Goal: Information Seeking & Learning: Learn about a topic

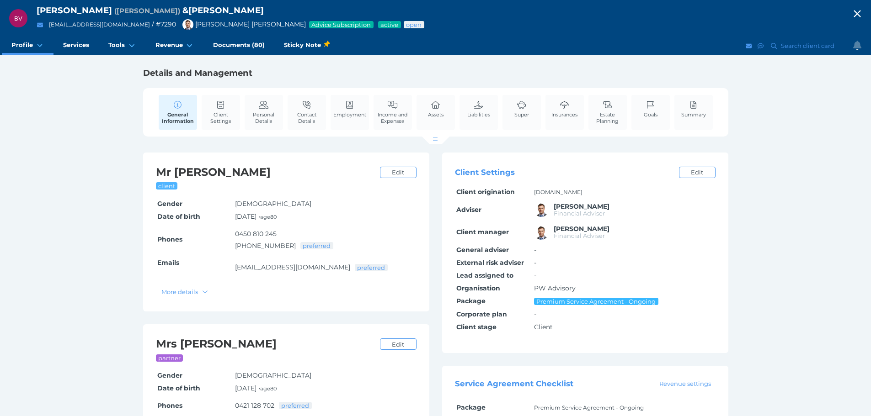
click at [860, 12] on icon "button" at bounding box center [856, 14] width 7 height 7
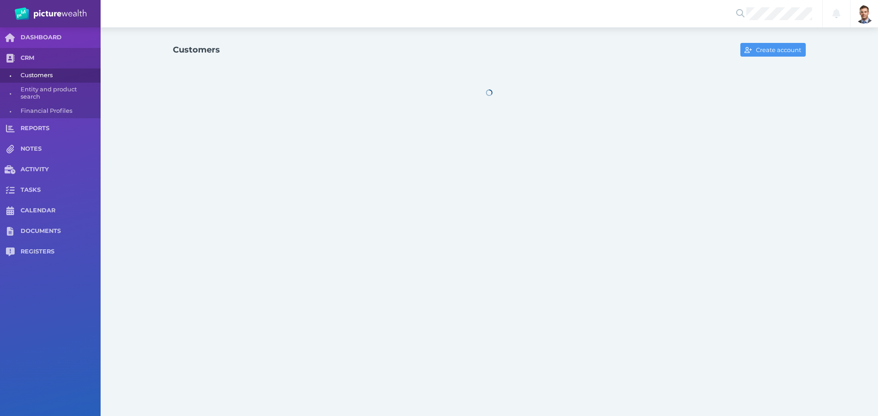
select select "25"
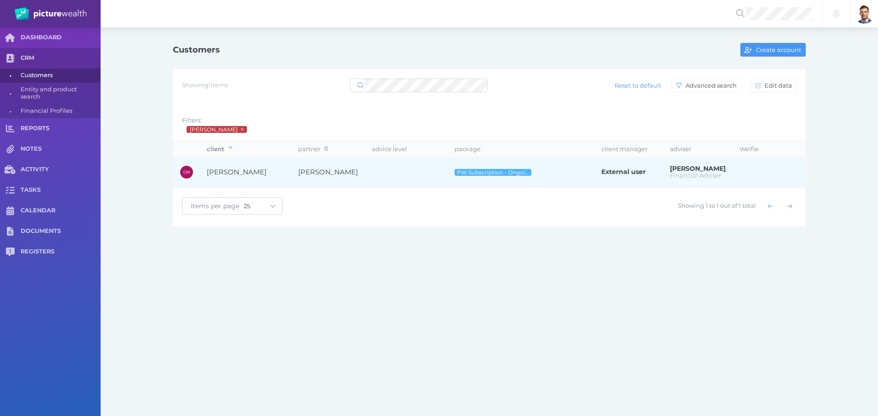
click at [242, 174] on span "[PERSON_NAME]" at bounding box center [237, 172] width 60 height 9
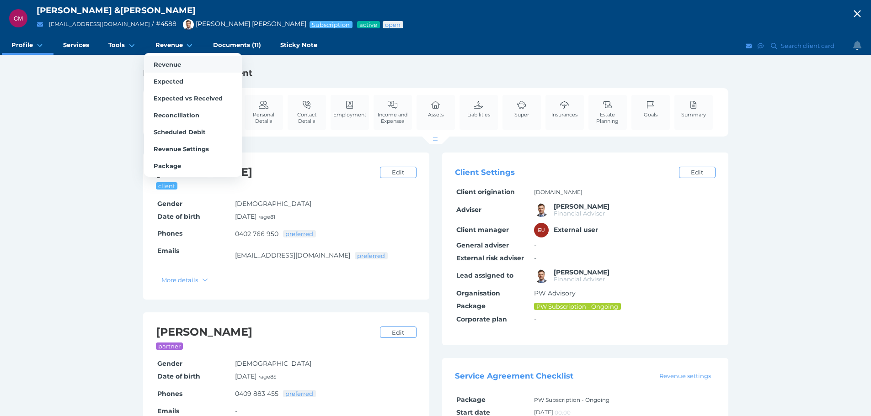
click at [166, 62] on span "Revenue" at bounding box center [167, 64] width 27 height 7
select select "25"
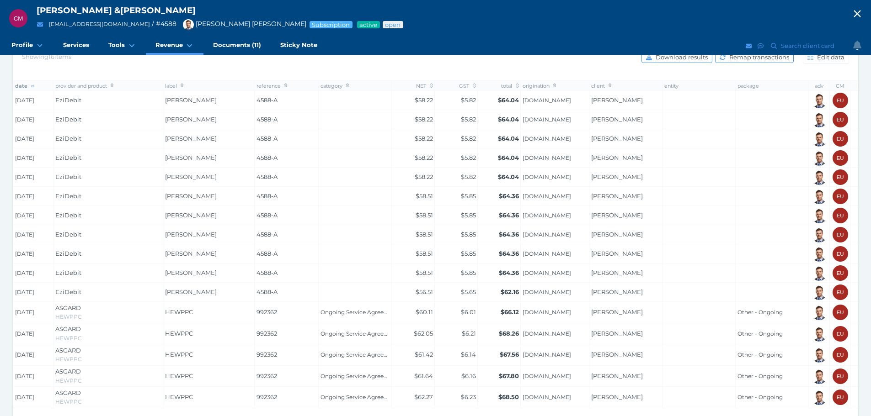
scroll to position [183, 0]
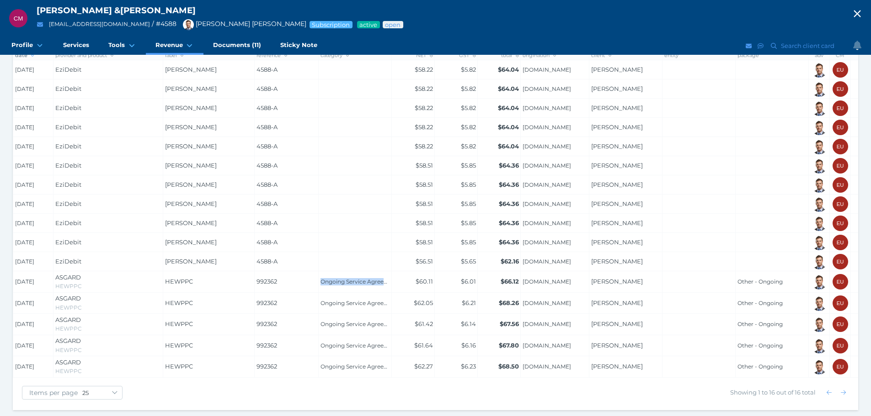
drag, startPoint x: 319, startPoint y: 280, endPoint x: 385, endPoint y: 283, distance: 65.9
click at [385, 283] on td "Ongoing Service Agreement" at bounding box center [355, 281] width 73 height 21
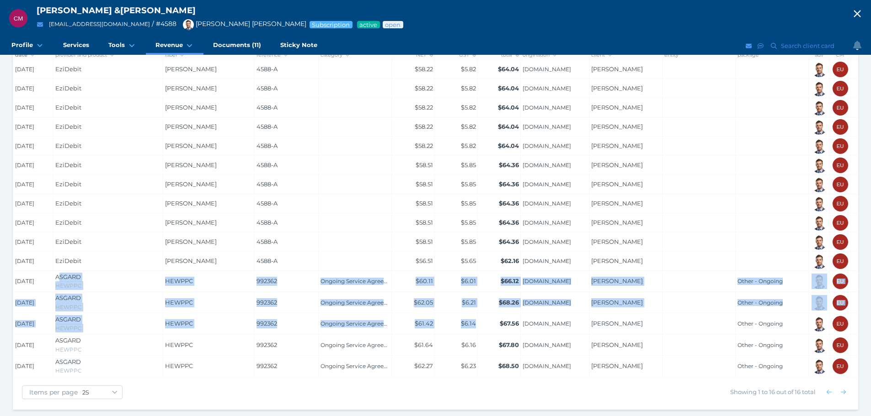
drag, startPoint x: 59, startPoint y: 268, endPoint x: 498, endPoint y: 325, distance: 442.9
click at [498, 325] on tbody "[DATE] EziDebit [PERSON_NAME] 4588-A $58.22 $5.82 $64.04 [DOMAIN_NAME] [PERSON_…" at bounding box center [448, 219] width 870 height 318
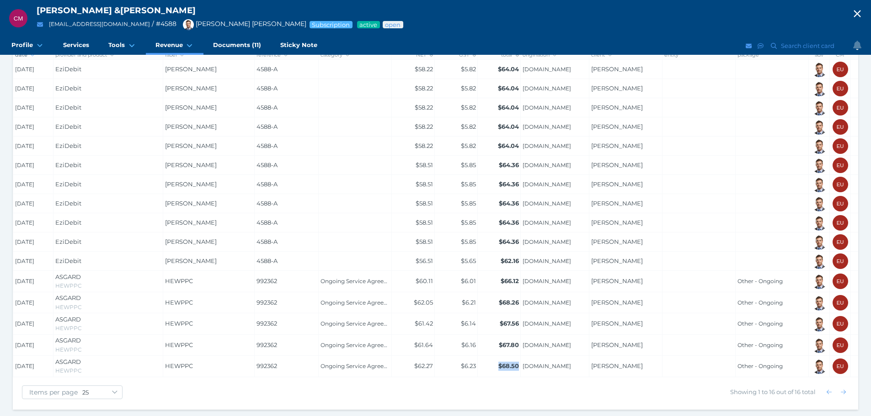
drag, startPoint x: 496, startPoint y: 359, endPoint x: 522, endPoint y: 361, distance: 26.1
click at [518, 360] on td "$68.50" at bounding box center [499, 366] width 43 height 21
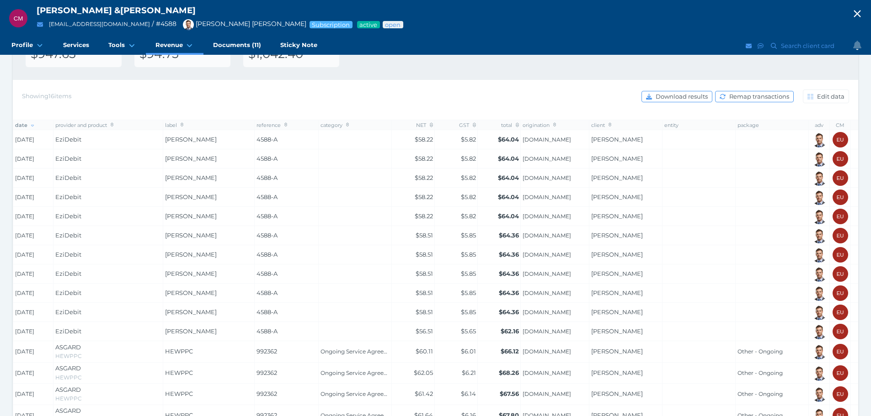
scroll to position [99, 0]
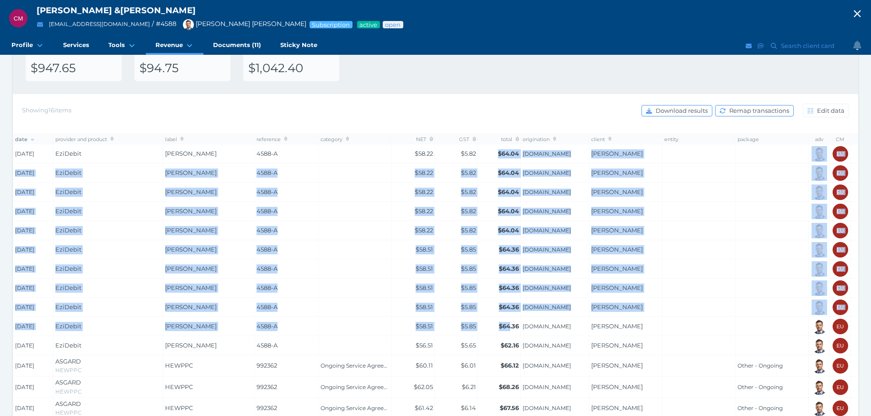
drag, startPoint x: 496, startPoint y: 154, endPoint x: 510, endPoint y: 332, distance: 177.8
click at [510, 332] on tbody "[DATE] EziDebit [PERSON_NAME] 4588-A $58.22 $5.82 $64.04 [DOMAIN_NAME] [PERSON_…" at bounding box center [448, 303] width 870 height 318
click at [365, 290] on td at bounding box center [355, 288] width 73 height 19
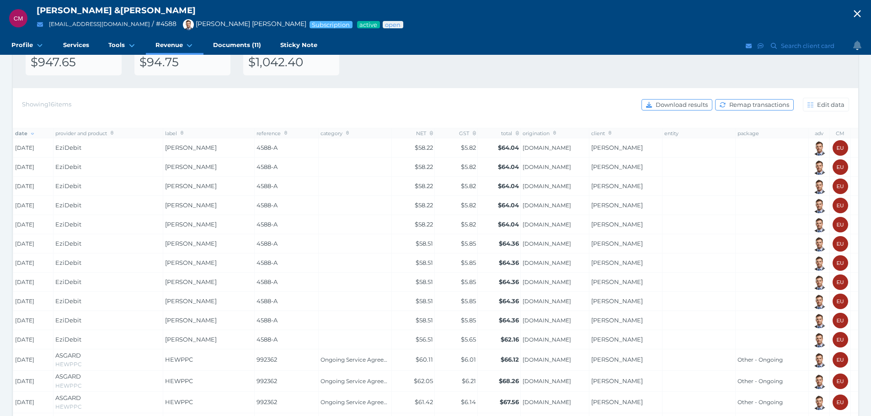
scroll to position [190, 0]
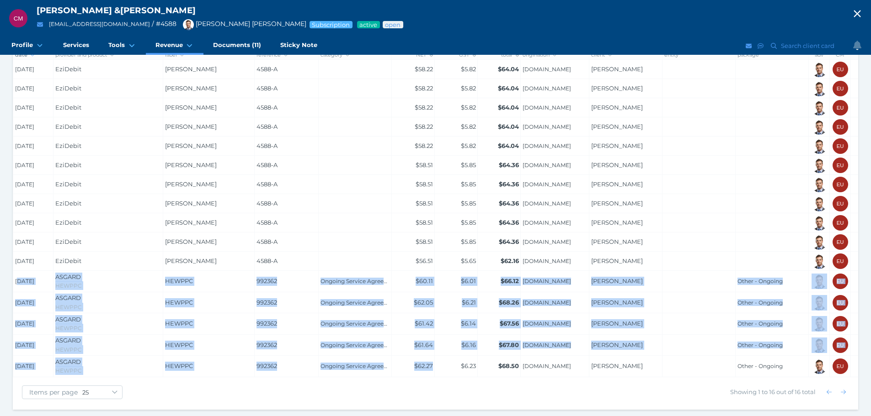
drag, startPoint x: 17, startPoint y: 275, endPoint x: 442, endPoint y: 360, distance: 432.6
click at [442, 360] on tbody "[DATE] EziDebit [PERSON_NAME] 4588-A $58.22 $5.82 $64.04 [DOMAIN_NAME] [PERSON_…" at bounding box center [448, 219] width 870 height 318
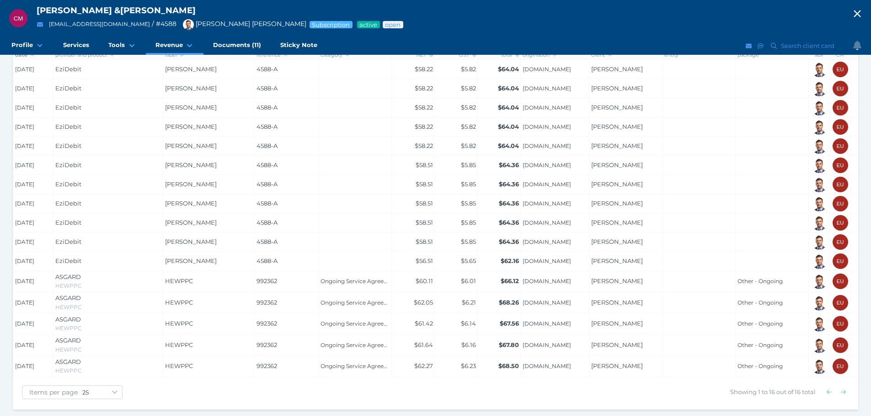
click at [444, 137] on td "$5.82" at bounding box center [456, 146] width 43 height 19
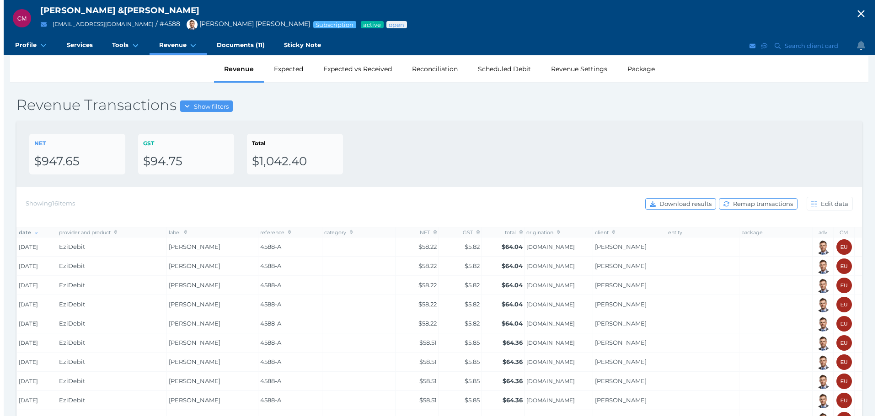
scroll to position [0, 0]
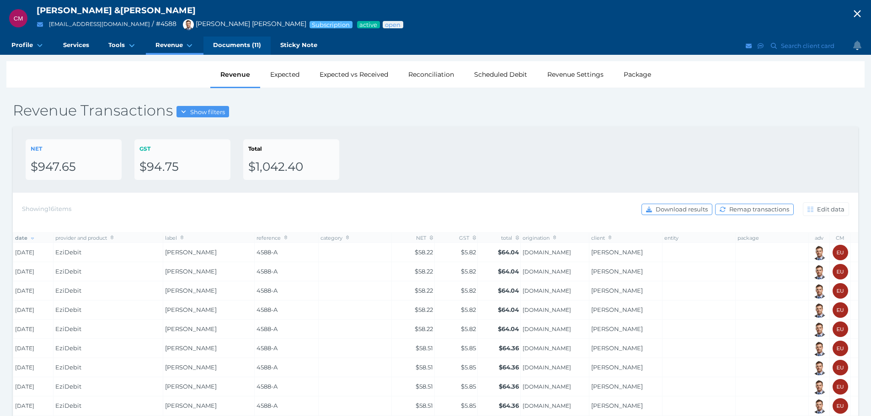
click at [225, 46] on span "Documents (11)" at bounding box center [237, 45] width 48 height 8
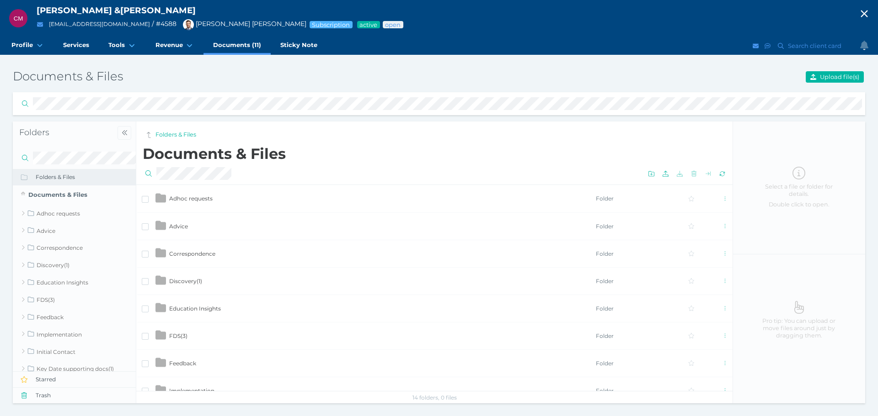
click at [174, 223] on span "Advice" at bounding box center [178, 226] width 19 height 7
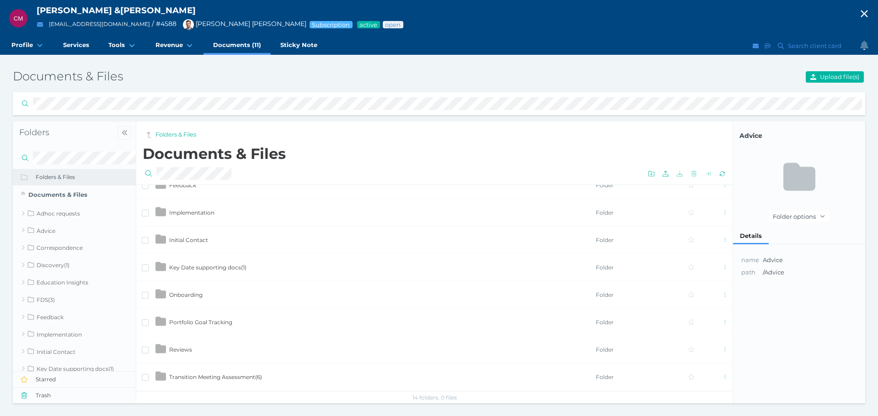
click at [178, 345] on td "Reviews" at bounding box center [382, 349] width 426 height 27
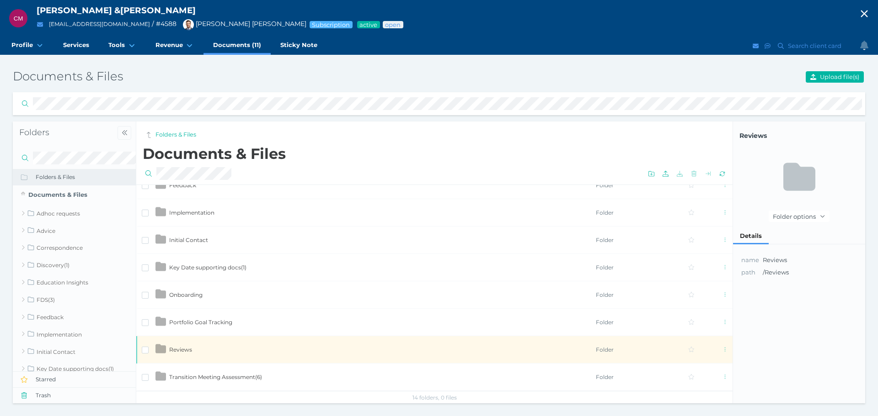
click at [178, 346] on span "Reviews" at bounding box center [180, 349] width 23 height 7
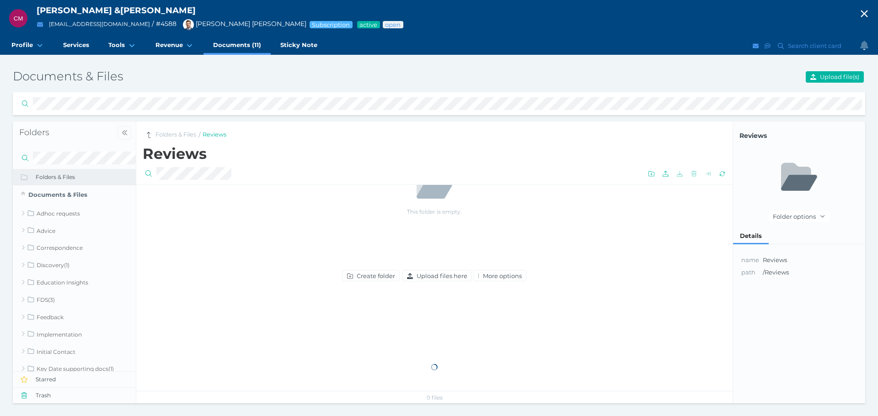
scroll to position [0, 0]
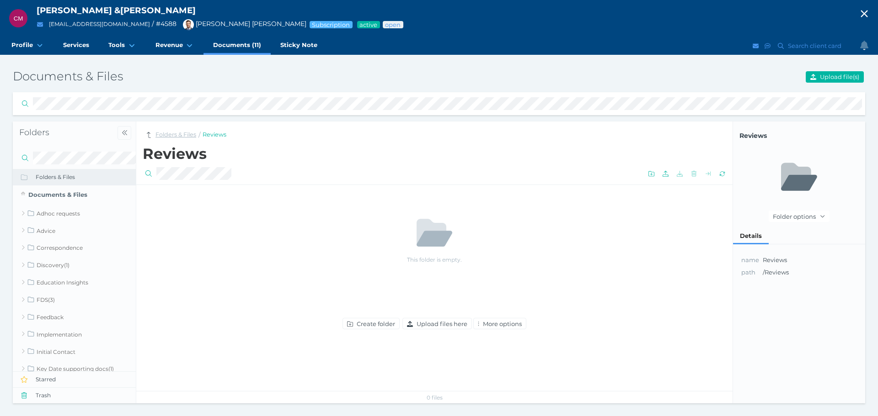
click at [183, 134] on link "Folders & Files" at bounding box center [175, 135] width 41 height 9
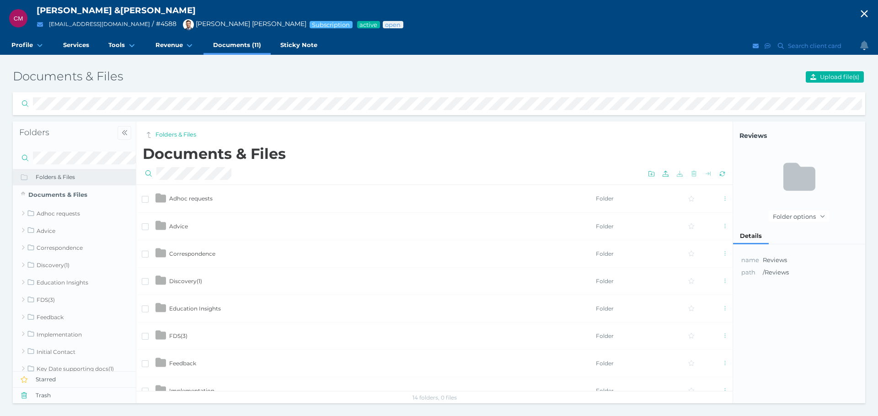
click at [204, 196] on span "Adhoc requests" at bounding box center [190, 198] width 43 height 7
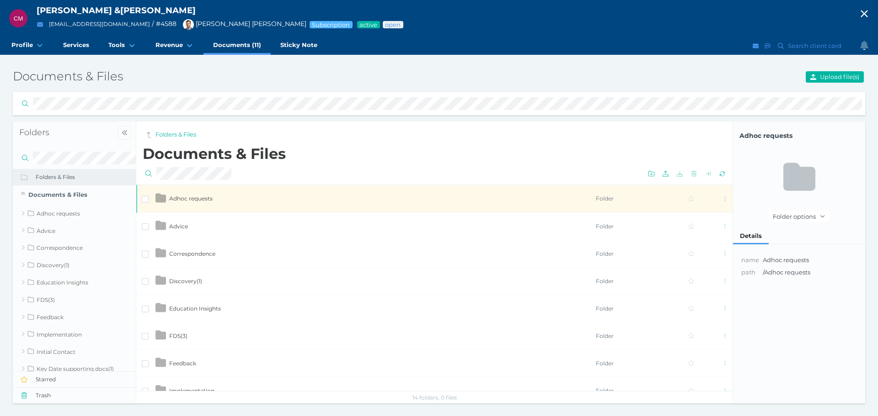
click at [204, 196] on span "Adhoc requests" at bounding box center [190, 198] width 43 height 7
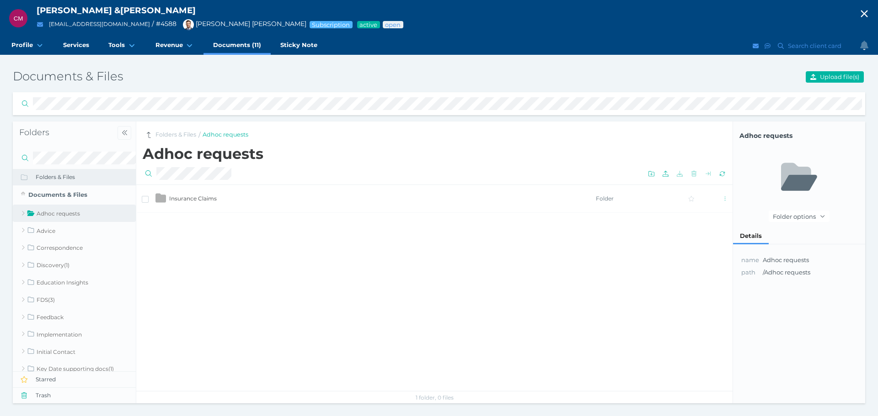
select select "25"
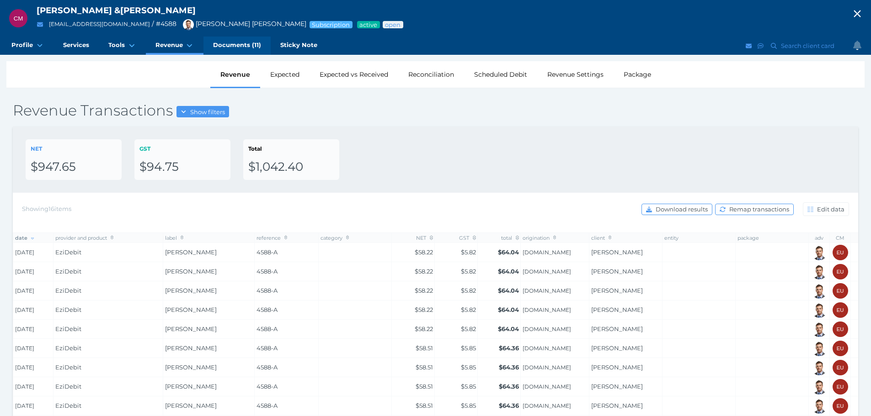
click at [227, 44] on span "Documents (11)" at bounding box center [237, 45] width 48 height 8
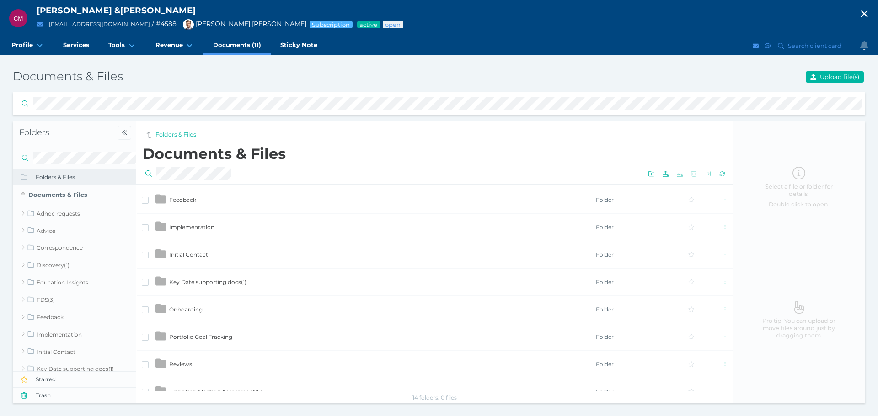
scroll to position [178, 0]
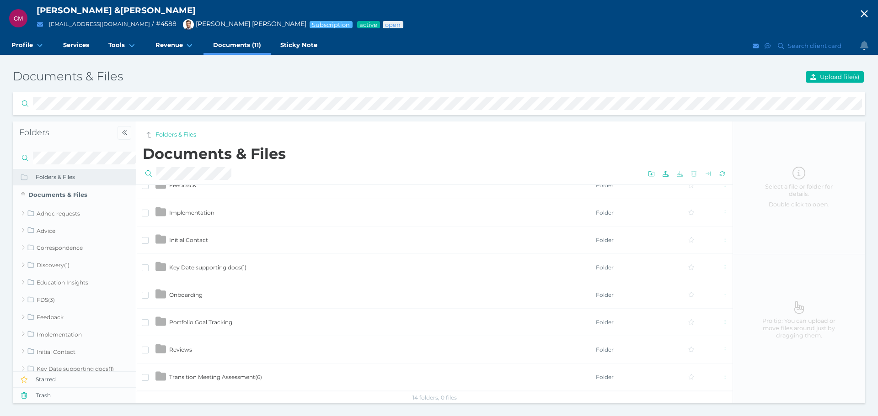
click at [233, 266] on span "Key Date supporting docs ( 1 )" at bounding box center [207, 267] width 77 height 7
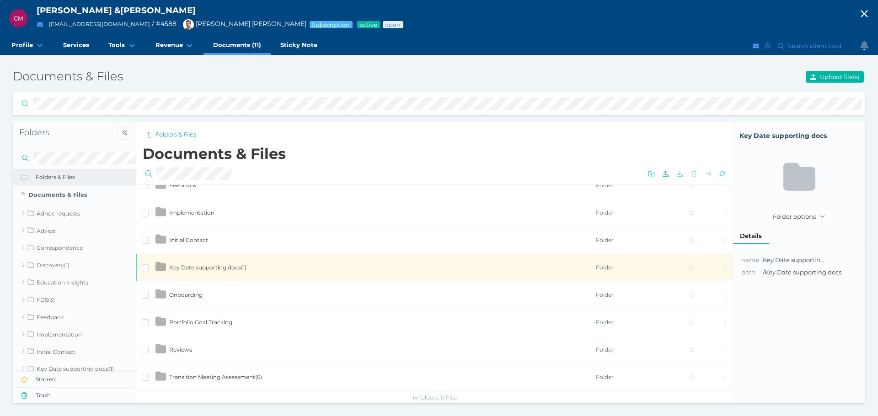
click at [233, 266] on span "Key Date supporting docs ( 1 )" at bounding box center [207, 267] width 77 height 7
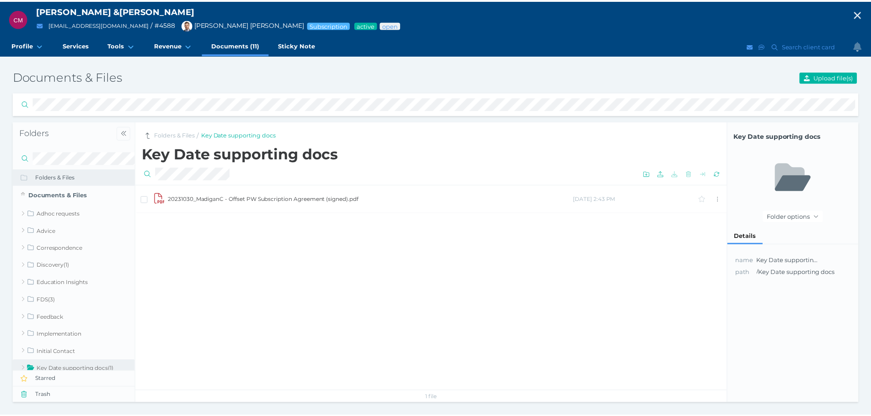
scroll to position [0, 0]
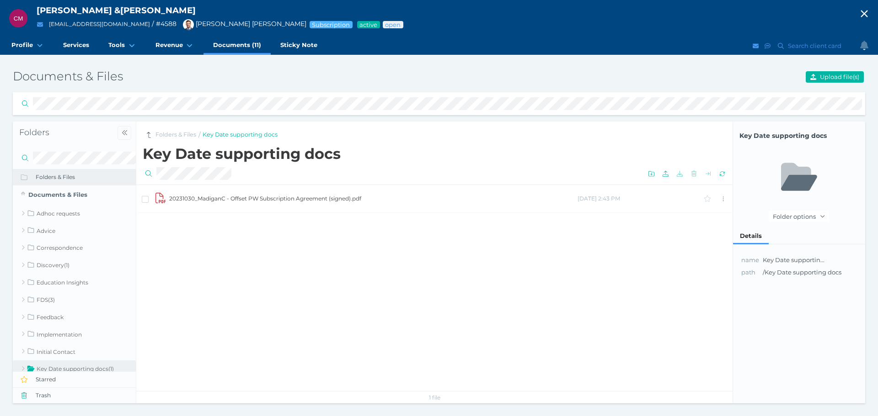
click at [252, 196] on td "20231030_MadiganC - Offset PW Subscription Agreement (signed).pdf" at bounding box center [373, 198] width 408 height 27
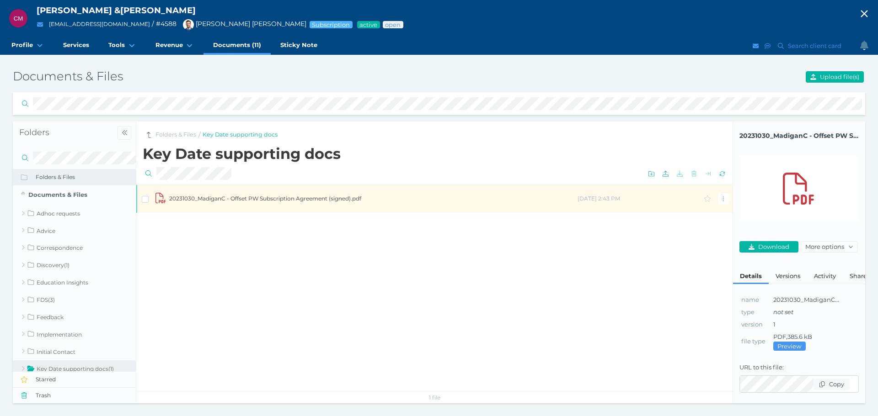
click at [252, 196] on td "20231030_MadiganC - Offset PW Subscription Agreement (signed).pdf" at bounding box center [373, 198] width 408 height 27
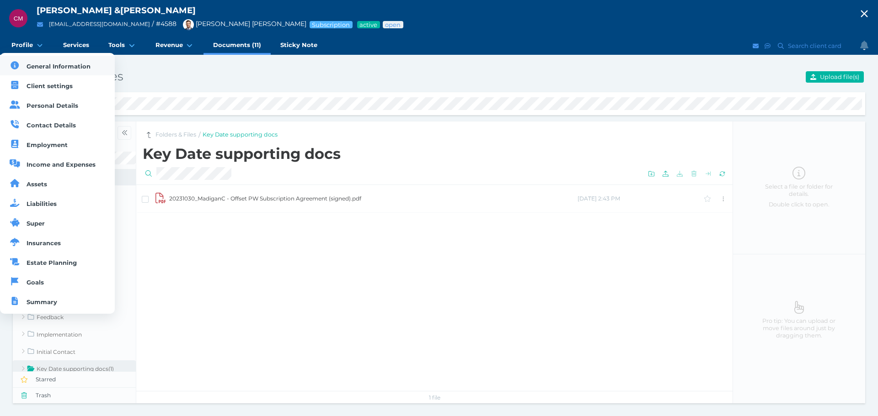
click at [48, 67] on span "General Information" at bounding box center [59, 66] width 64 height 7
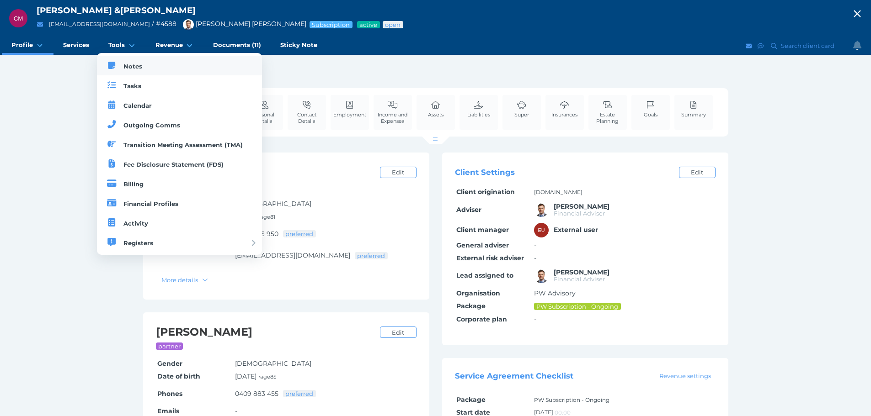
click at [133, 66] on span "Notes" at bounding box center [132, 66] width 19 height 7
select select "50"
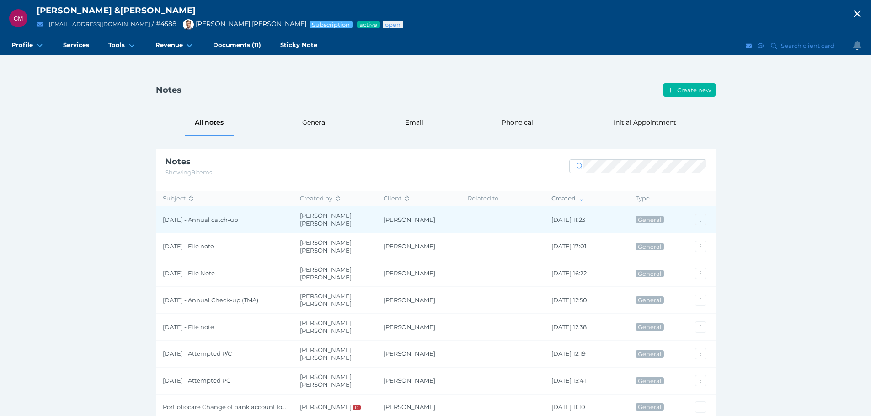
click at [204, 219] on span "[DATE] - Annual catch-up" at bounding box center [224, 220] width 123 height 8
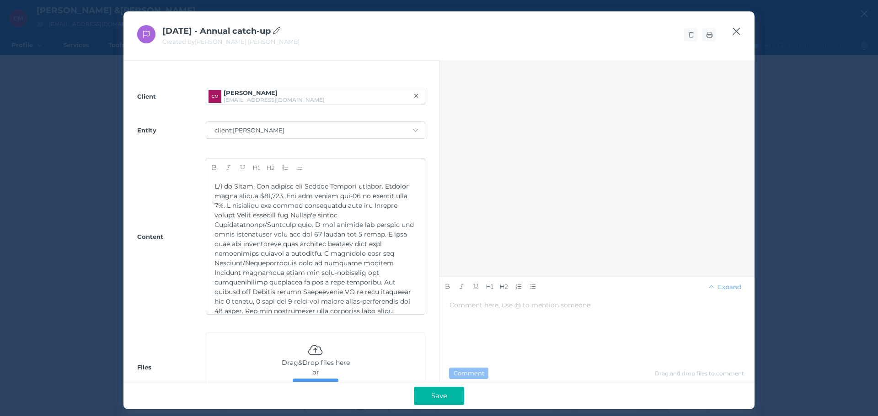
click at [738, 32] on icon "button" at bounding box center [736, 31] width 9 height 11
